Goal: Task Accomplishment & Management: Manage account settings

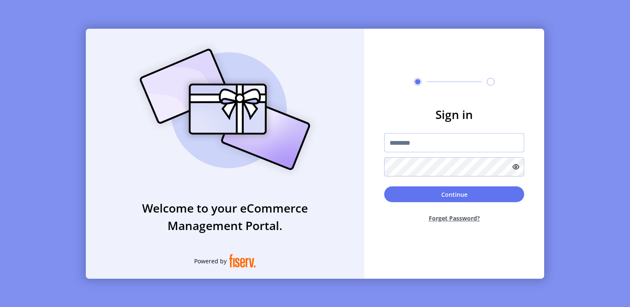
click at [455, 147] on input "text" at bounding box center [454, 142] width 140 height 19
type input "**********"
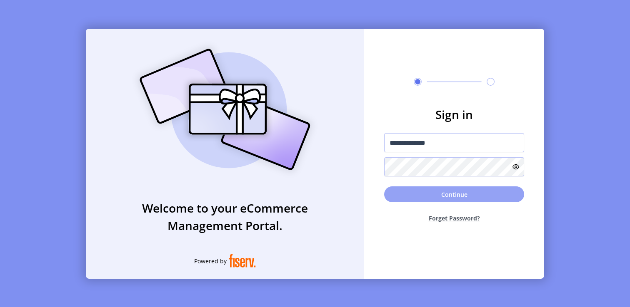
click at [477, 197] on button "Continue" at bounding box center [454, 195] width 140 height 16
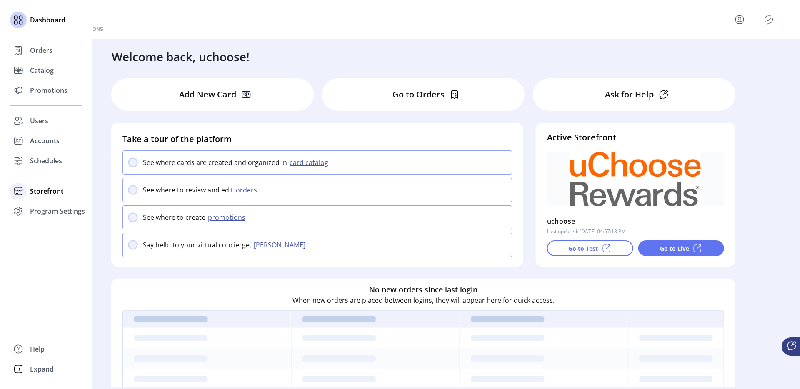
click at [30, 190] on span "Storefront" at bounding box center [46, 191] width 33 height 10
click at [41, 205] on span "Configuration" at bounding box center [52, 208] width 44 height 10
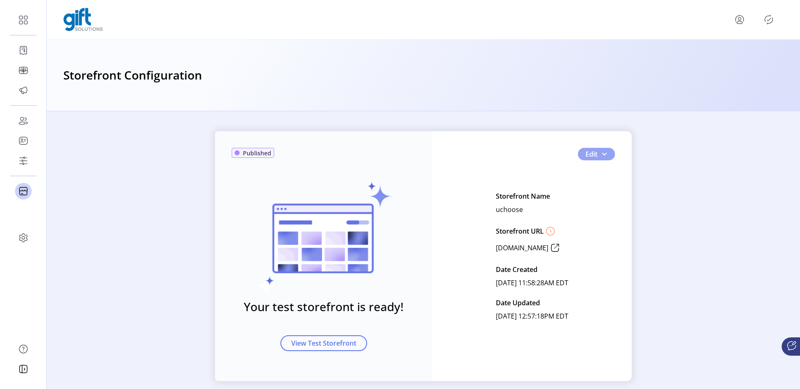
click at [601, 156] on span "button" at bounding box center [604, 154] width 7 height 7
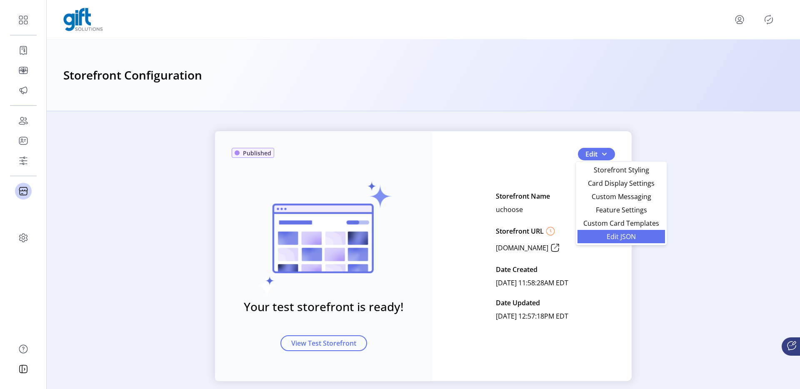
click at [606, 236] on span "Edit JSON" at bounding box center [620, 236] width 77 height 7
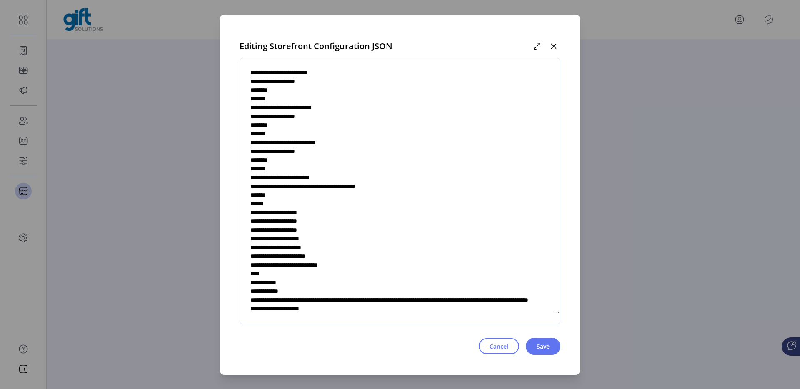
scroll to position [231, 0]
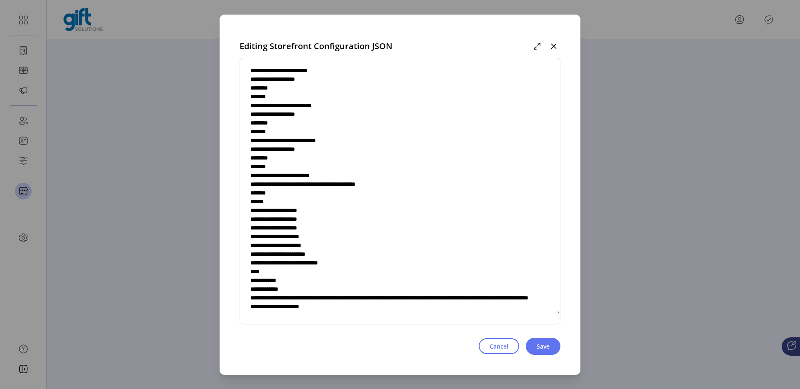
drag, startPoint x: 314, startPoint y: 184, endPoint x: 423, endPoint y: 186, distance: 108.7
click at [423, 186] on textarea at bounding box center [400, 191] width 320 height 246
click at [317, 237] on textarea at bounding box center [400, 191] width 320 height 246
paste textarea "**********"
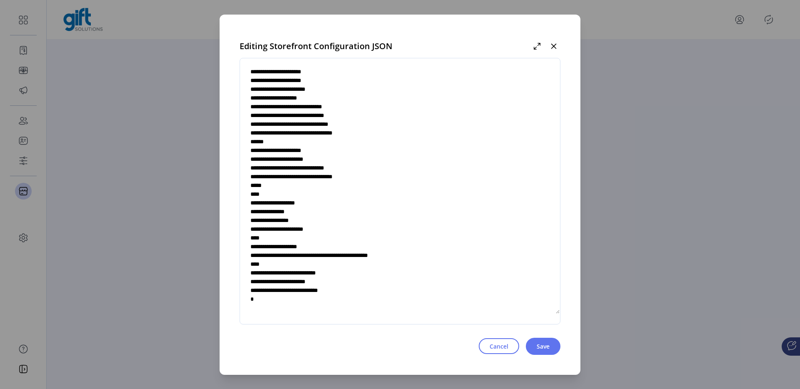
scroll to position [3291, 0]
type textarea "**********"
click at [539, 307] on span "Save" at bounding box center [542, 346] width 13 height 9
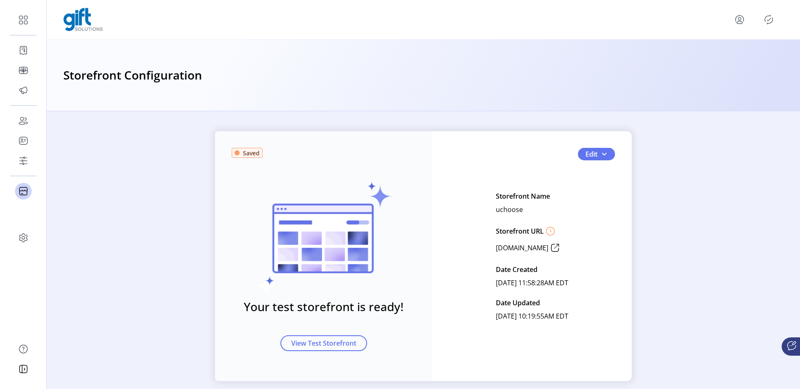
click at [629, 22] on icon "Publisher Panel" at bounding box center [768, 19] width 13 height 13
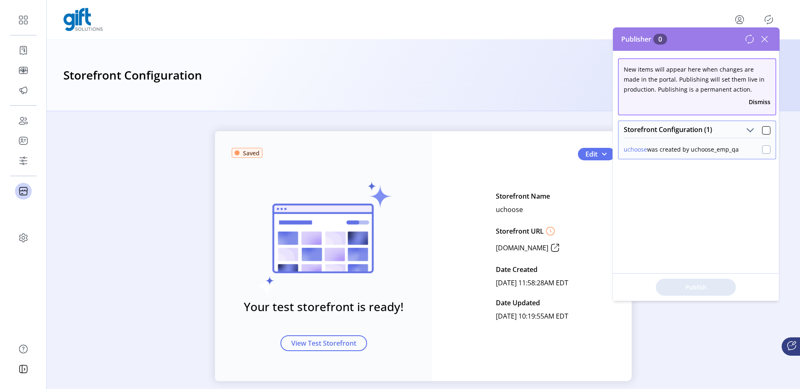
click at [629, 150] on div at bounding box center [766, 149] width 8 height 8
click at [629, 286] on span "Publish 1 Items" at bounding box center [695, 287] width 58 height 9
click at [629, 39] on icon at bounding box center [764, 38] width 13 height 13
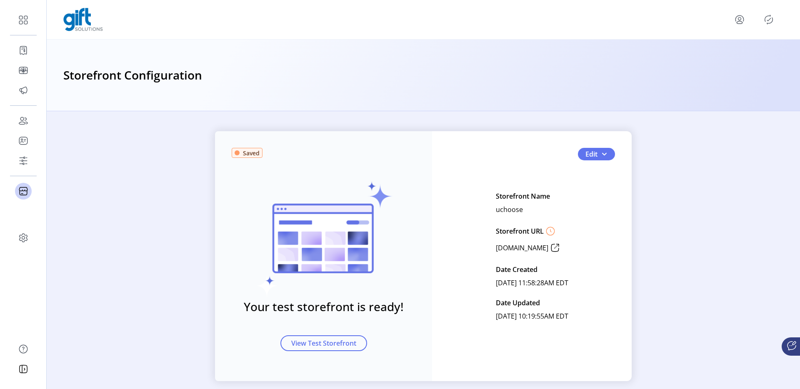
click at [194, 178] on div "Saved Your test storefront is ready! View Test Storefront Edit Storefront Name …" at bounding box center [423, 256] width 753 height 250
click at [82, 20] on img at bounding box center [83, 19] width 40 height 23
